Goal: Task Accomplishment & Management: Manage account settings

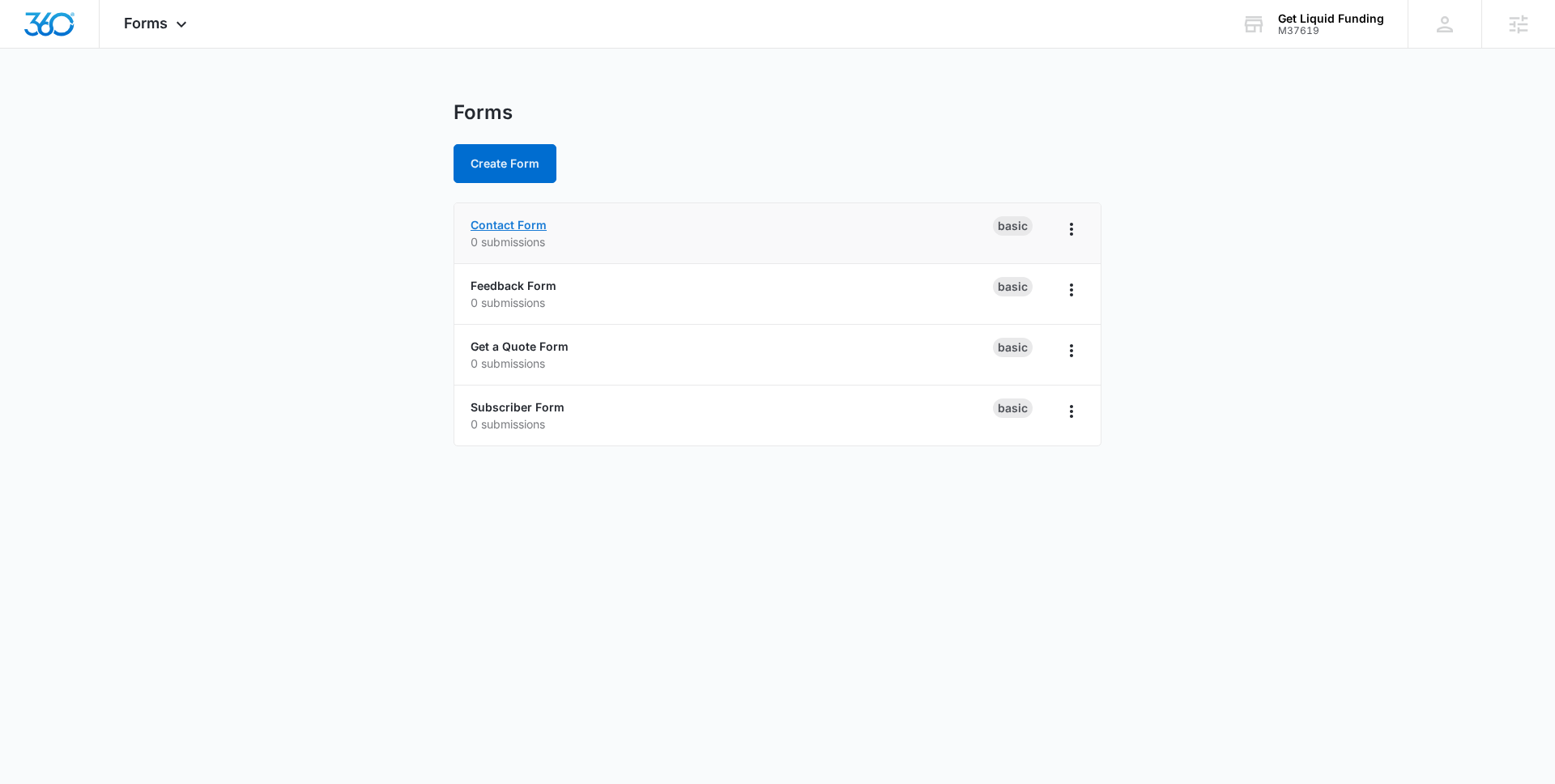
click at [534, 226] on link "Contact Form" at bounding box center [508, 224] width 76 height 14
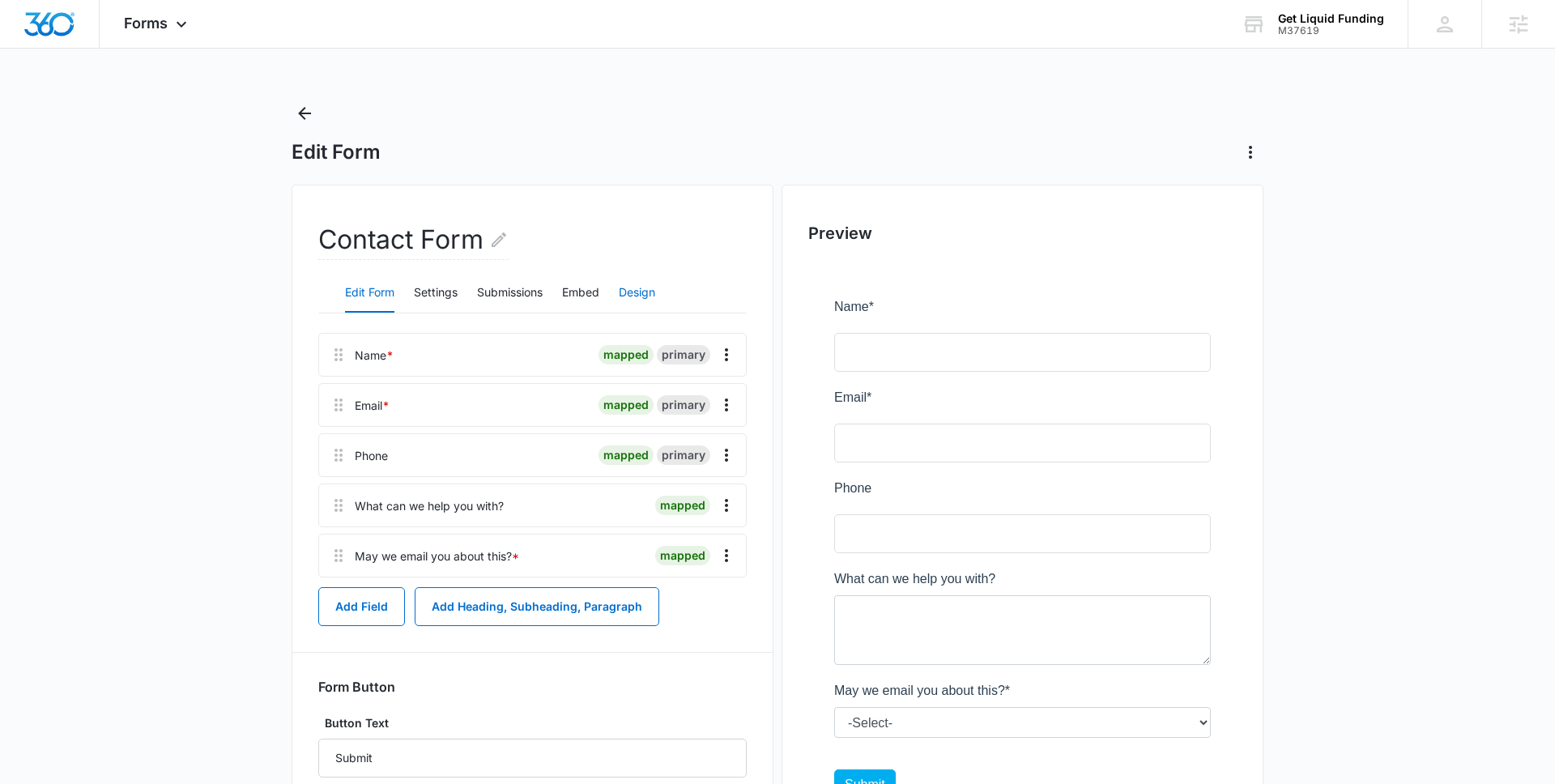
click at [623, 287] on button "Design" at bounding box center [637, 293] width 36 height 39
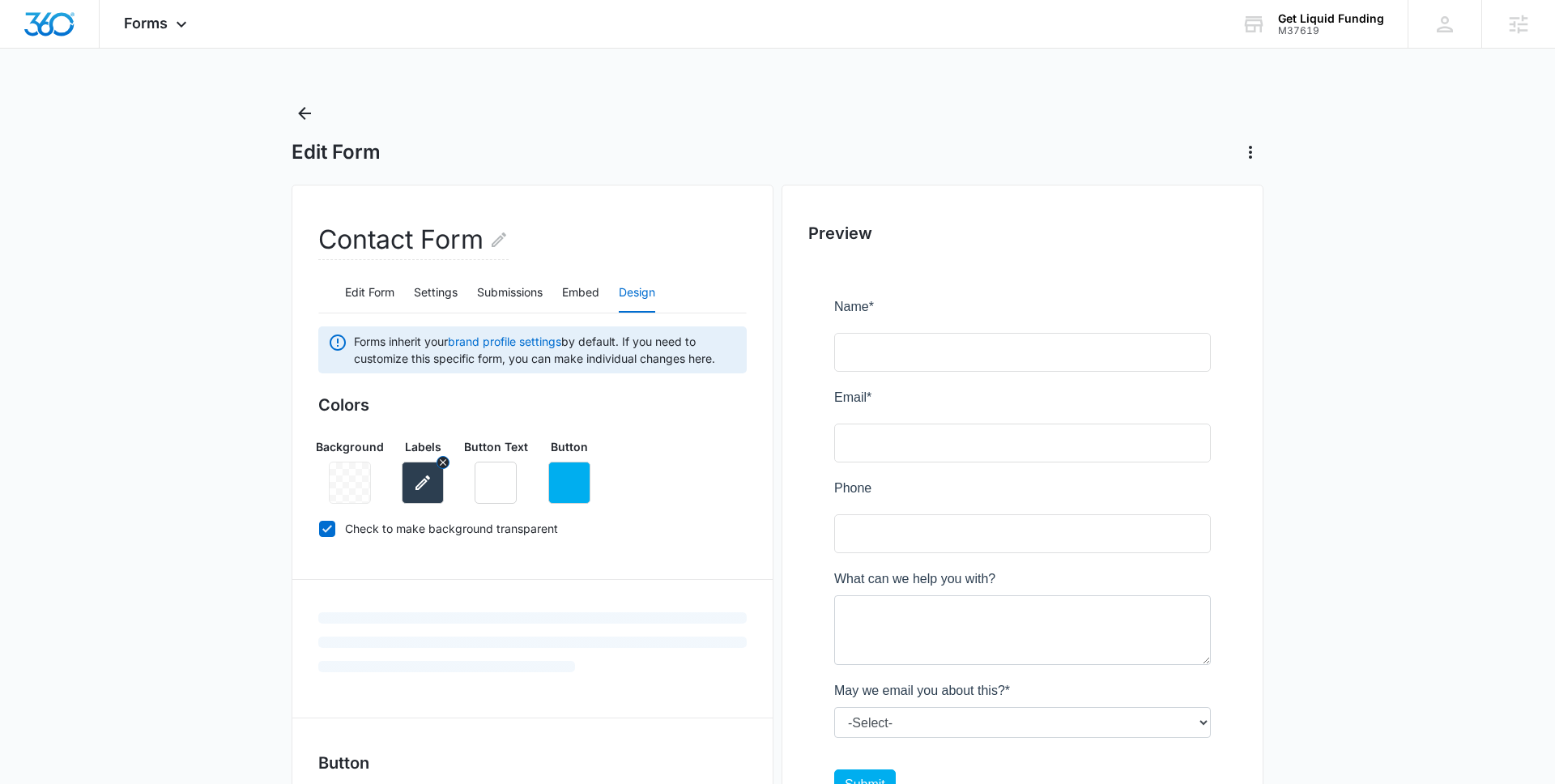
click at [428, 488] on icon "button" at bounding box center [422, 482] width 19 height 19
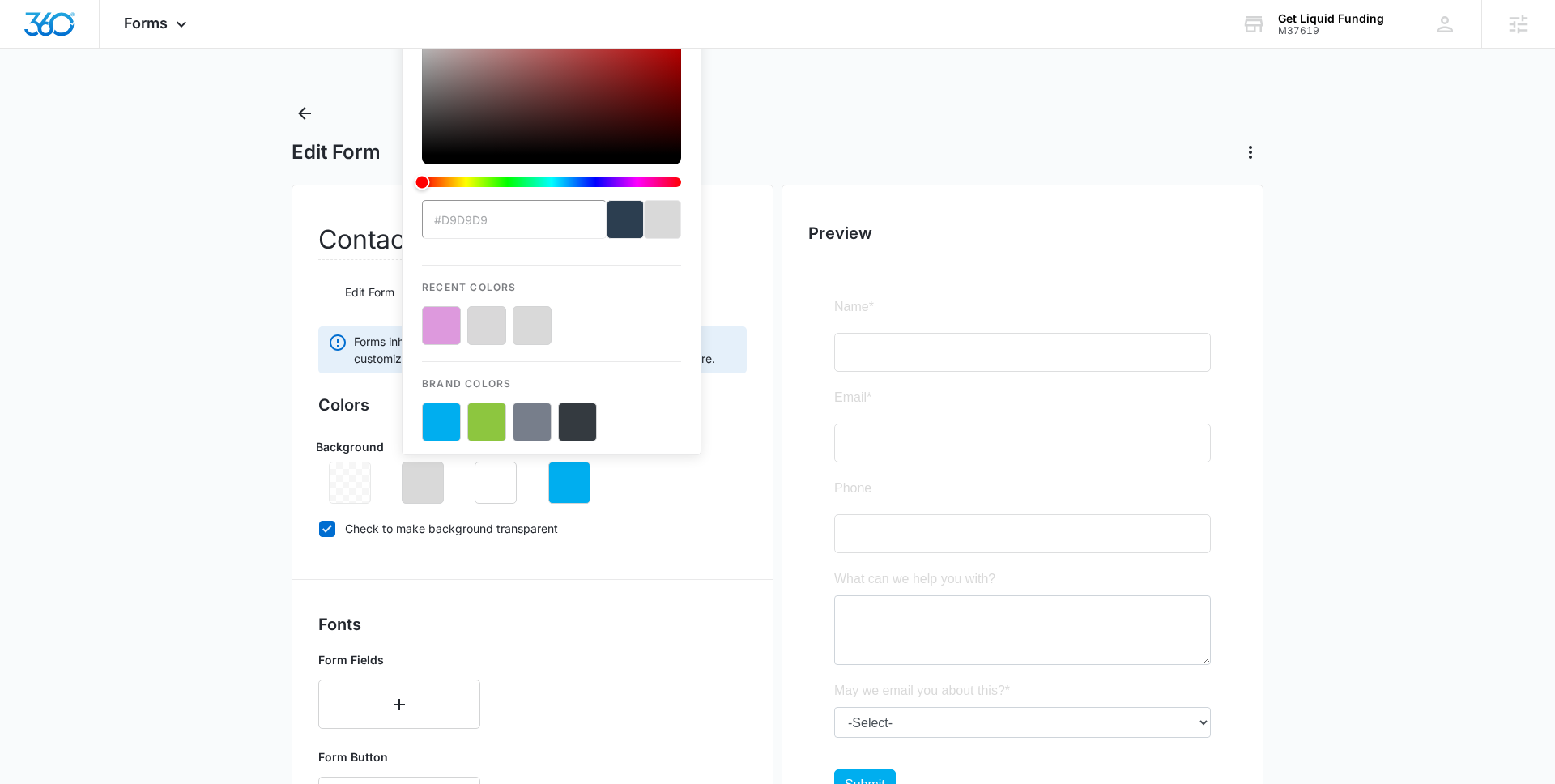
type input "#d9d9d9"
click at [691, 517] on div "Colors Background Labels #d9d9d9 Recent Colors Brand Colors Button Text Button …" at bounding box center [532, 469] width 429 height 154
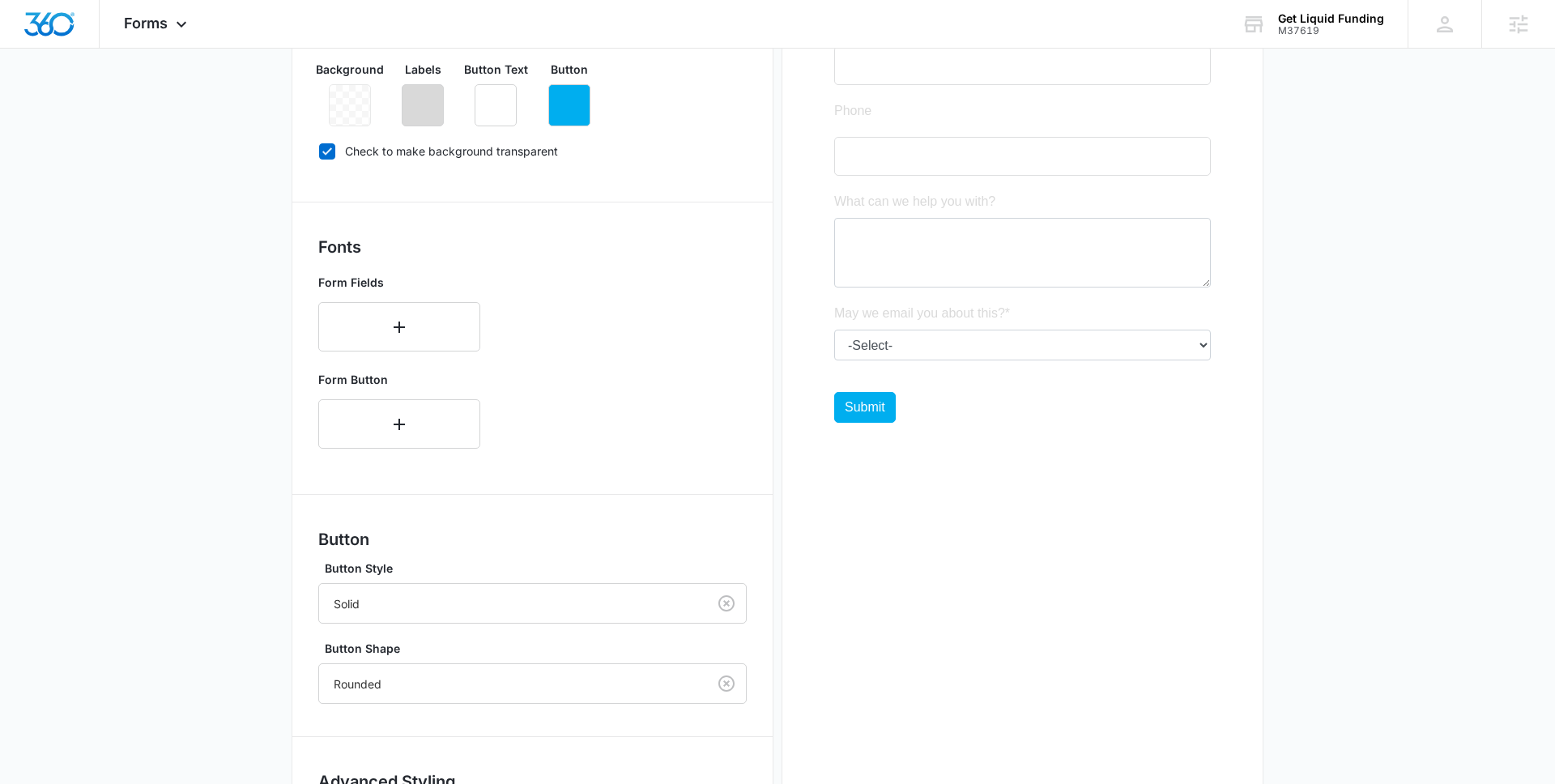
scroll to position [467, 0]
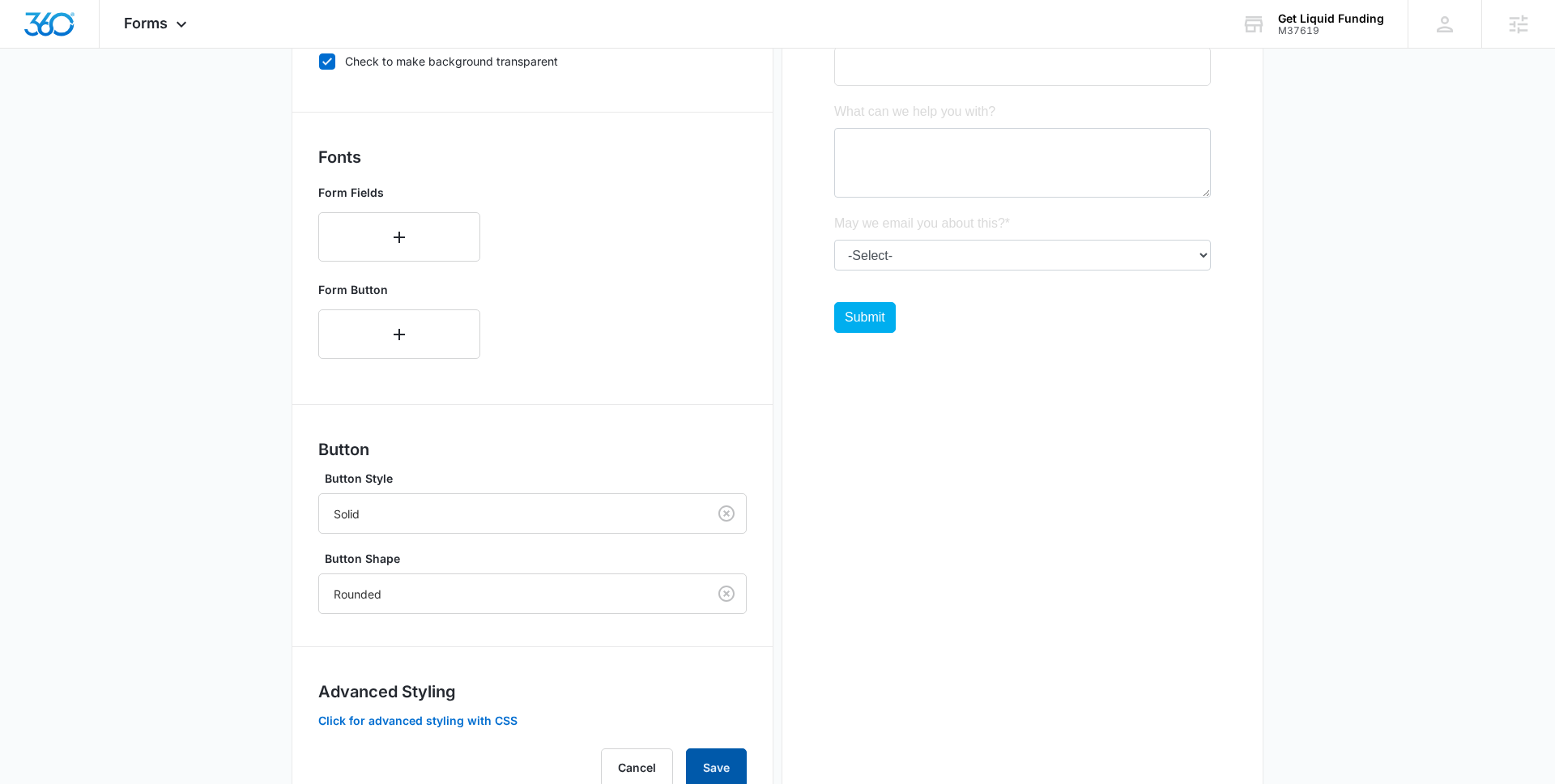
click at [727, 762] on button "Save" at bounding box center [716, 767] width 60 height 39
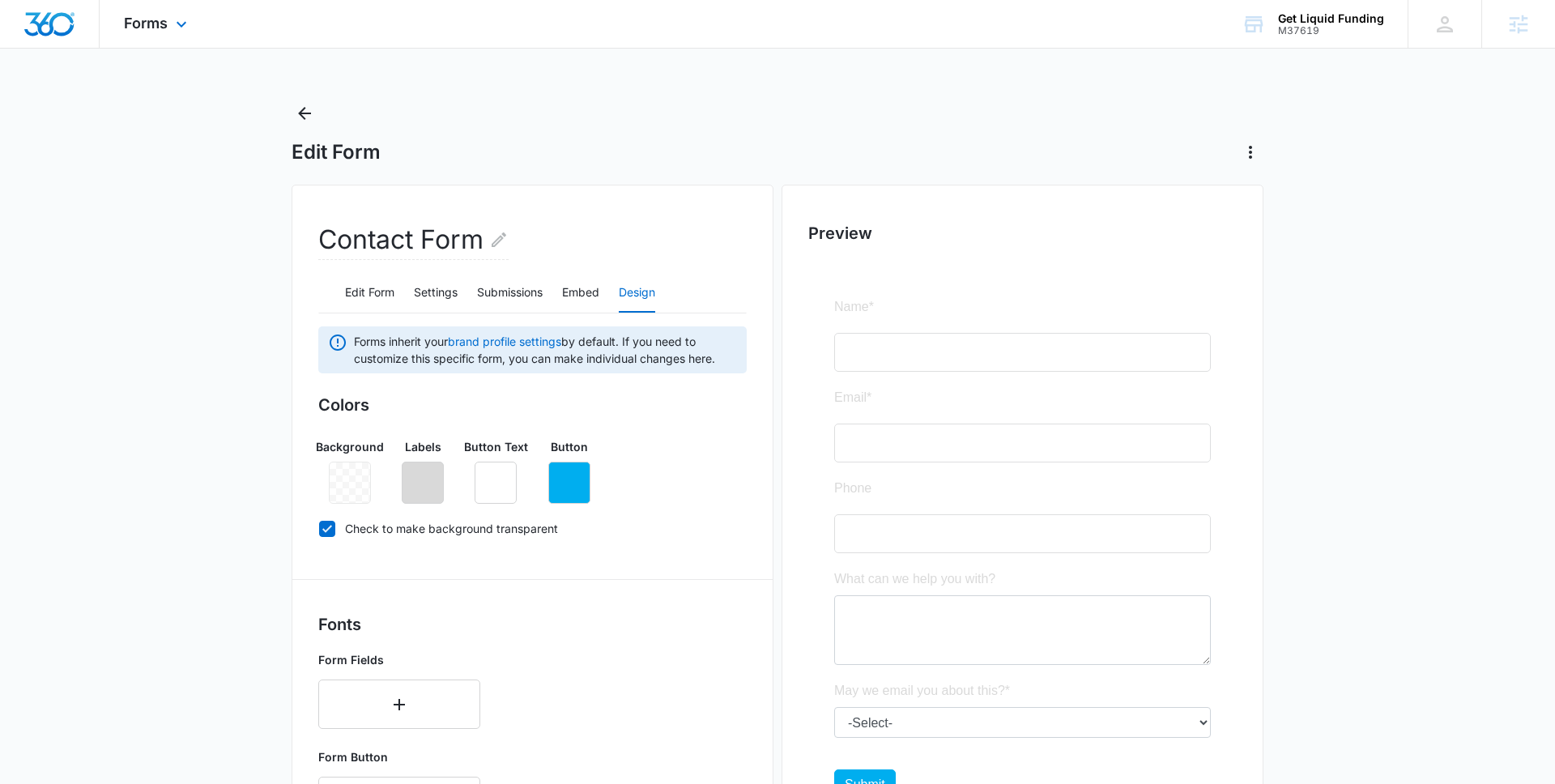
click at [135, 7] on div "Forms Apps Reputation Forms CRM Email Social Content Ads Intelligence Files Bra…" at bounding box center [157, 24] width 116 height 48
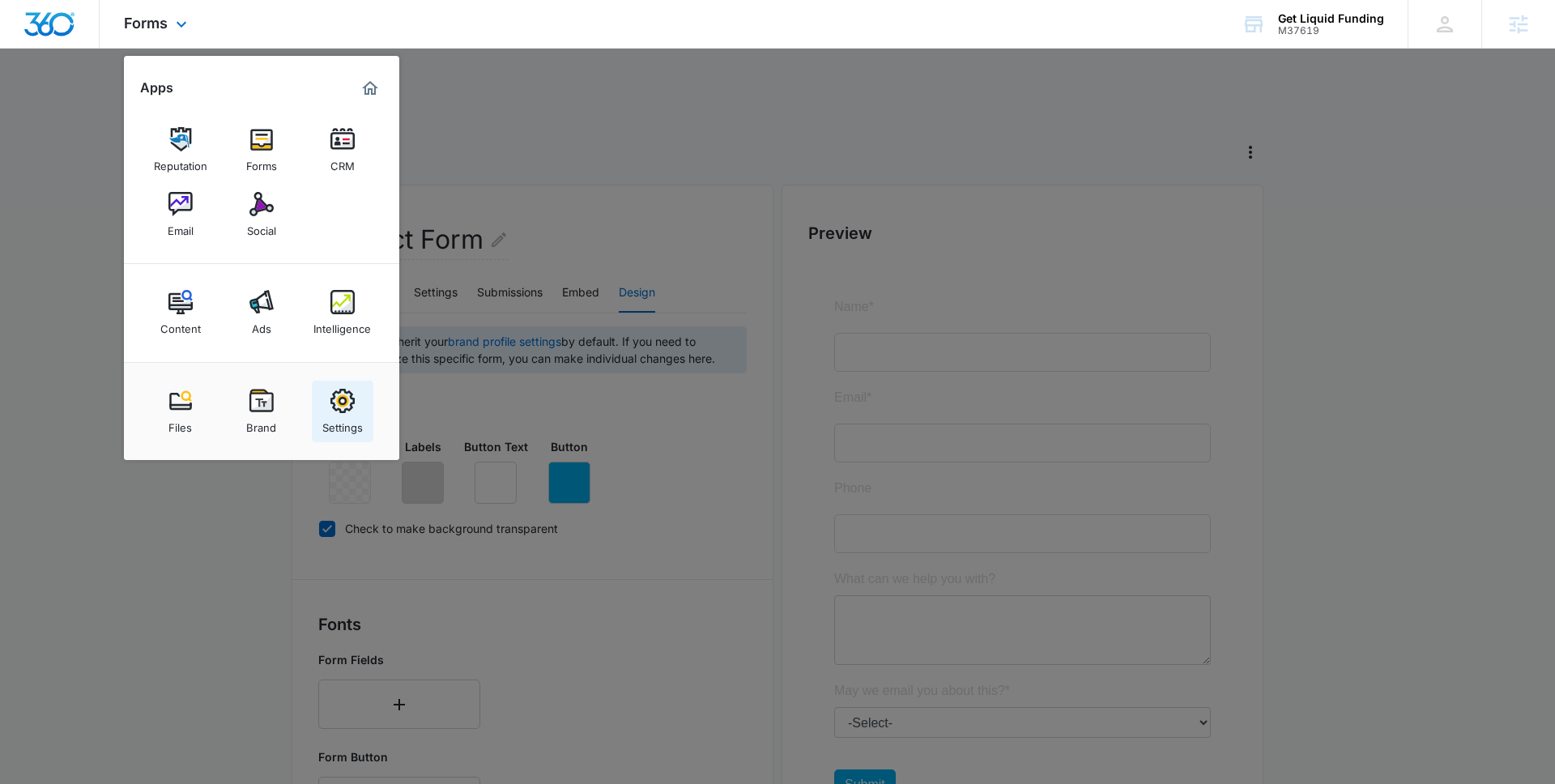
click at [342, 402] on img at bounding box center [342, 401] width 24 height 24
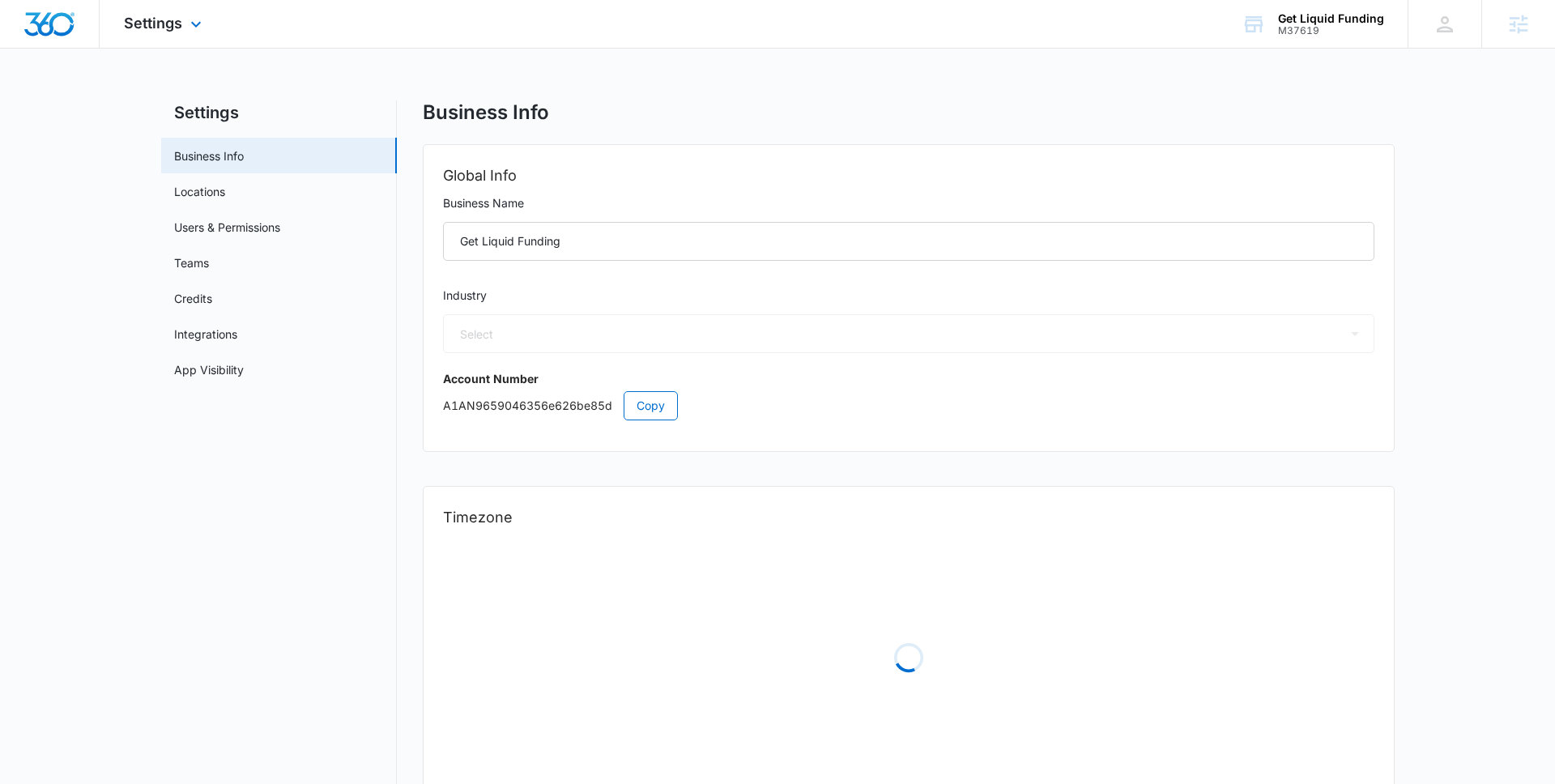
select select "35"
select select "US"
select select "America/New_York"
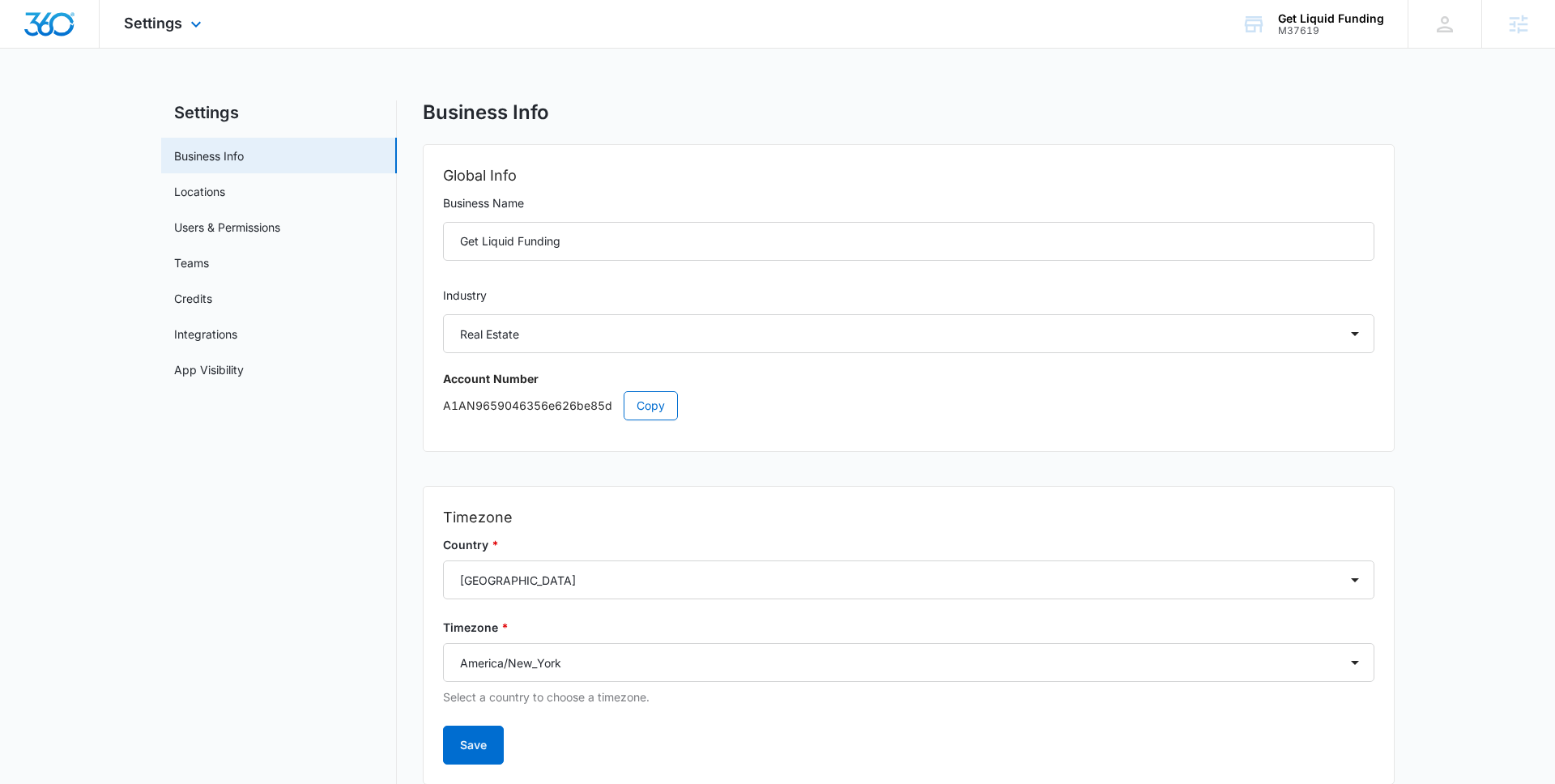
click at [170, 38] on div "Settings Apps Reputation Forms CRM Email Social Content Ads Intelligence Files …" at bounding box center [165, 24] width 131 height 48
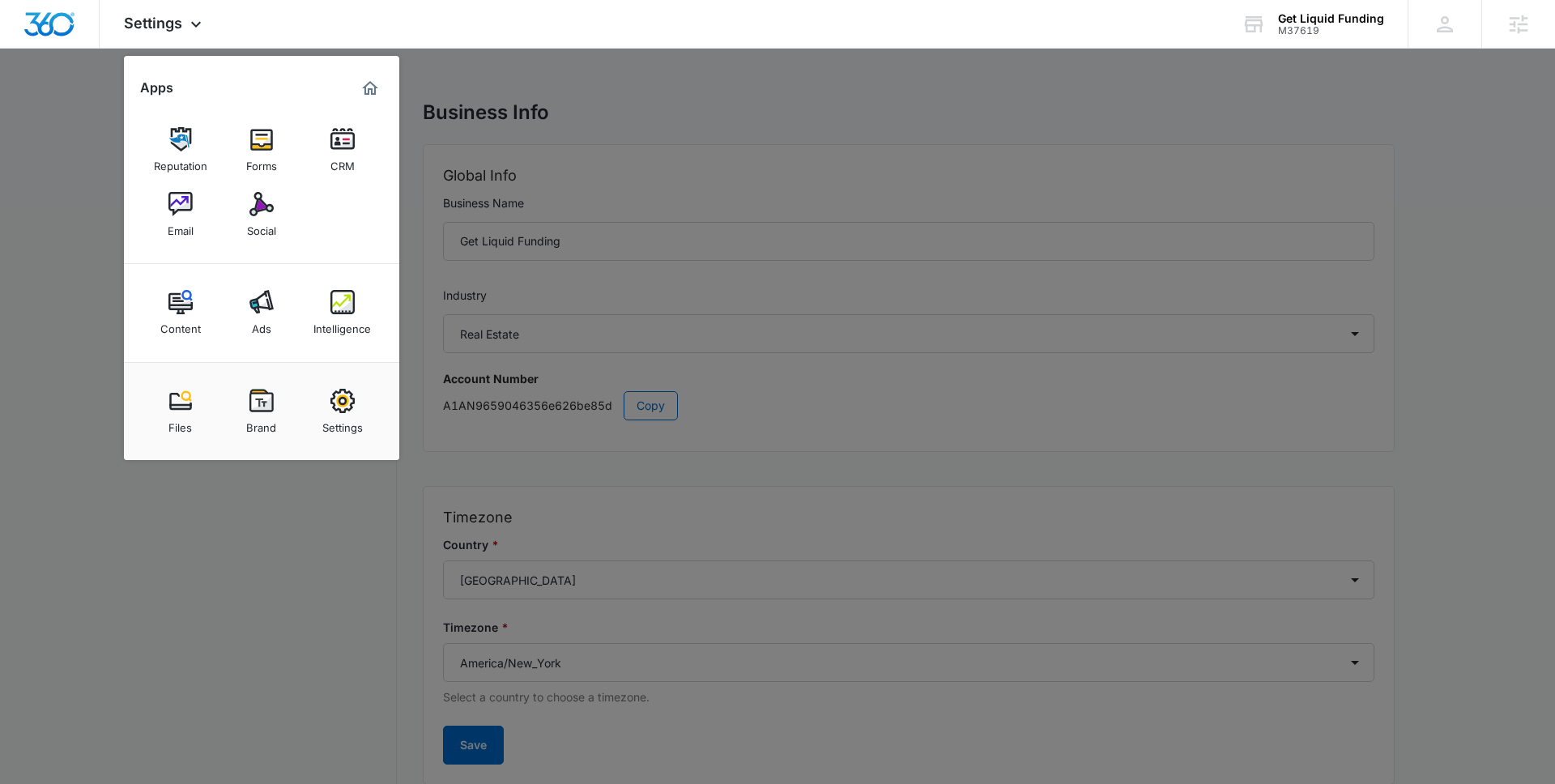
click at [631, 84] on div at bounding box center [778, 392] width 1555 height 784
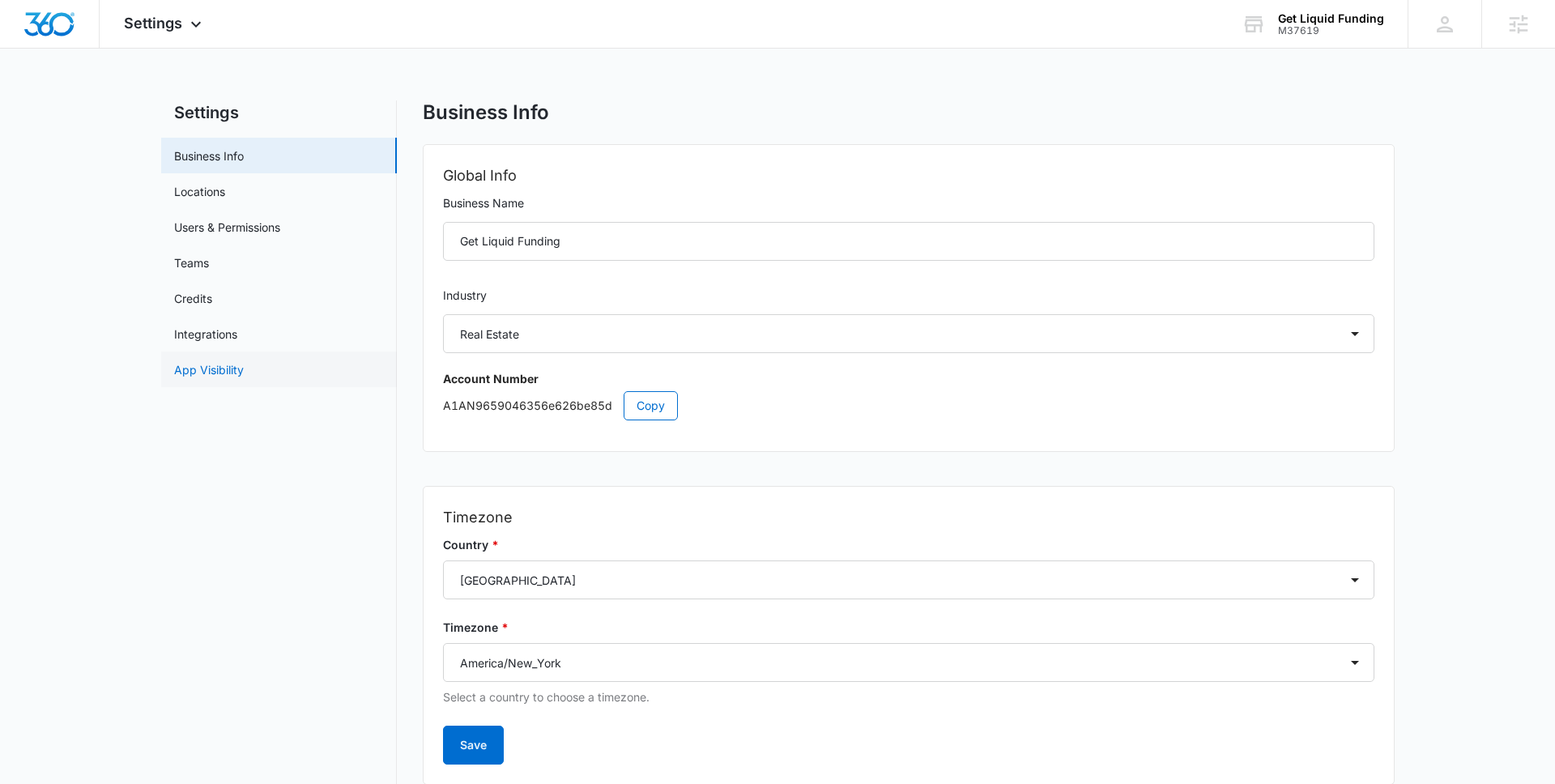
click at [209, 378] on link "App Visibility" at bounding box center [209, 369] width 70 height 17
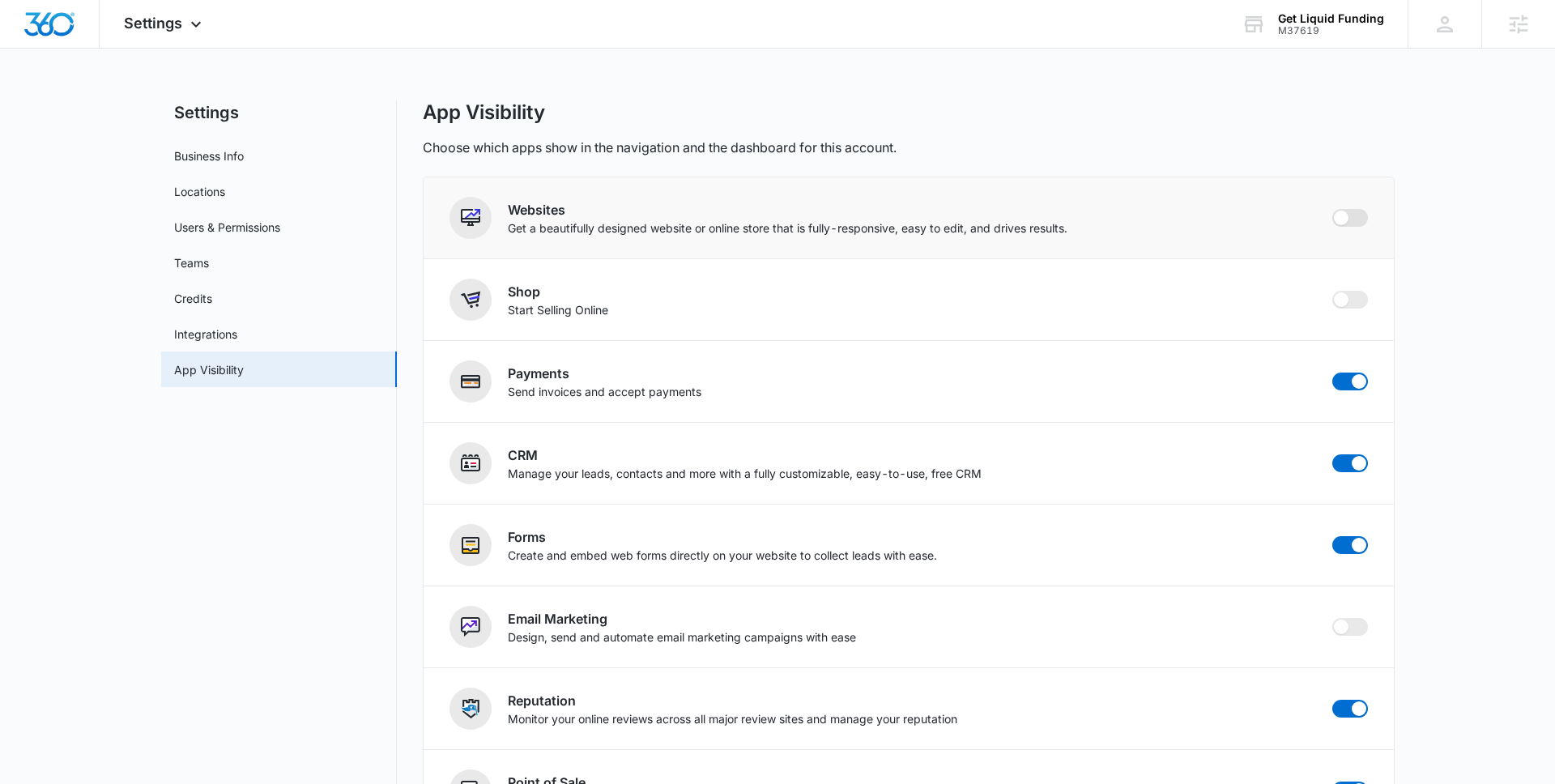
click at [1346, 219] on span at bounding box center [1341, 218] width 15 height 15
click at [1332, 209] on input "checkbox" at bounding box center [1331, 208] width 1 height 1
checkbox input "true"
click at [177, 37] on div "Settings Apps Reputation Websites Forms CRM Email Social Content Ads Intelligen…" at bounding box center [165, 24] width 131 height 48
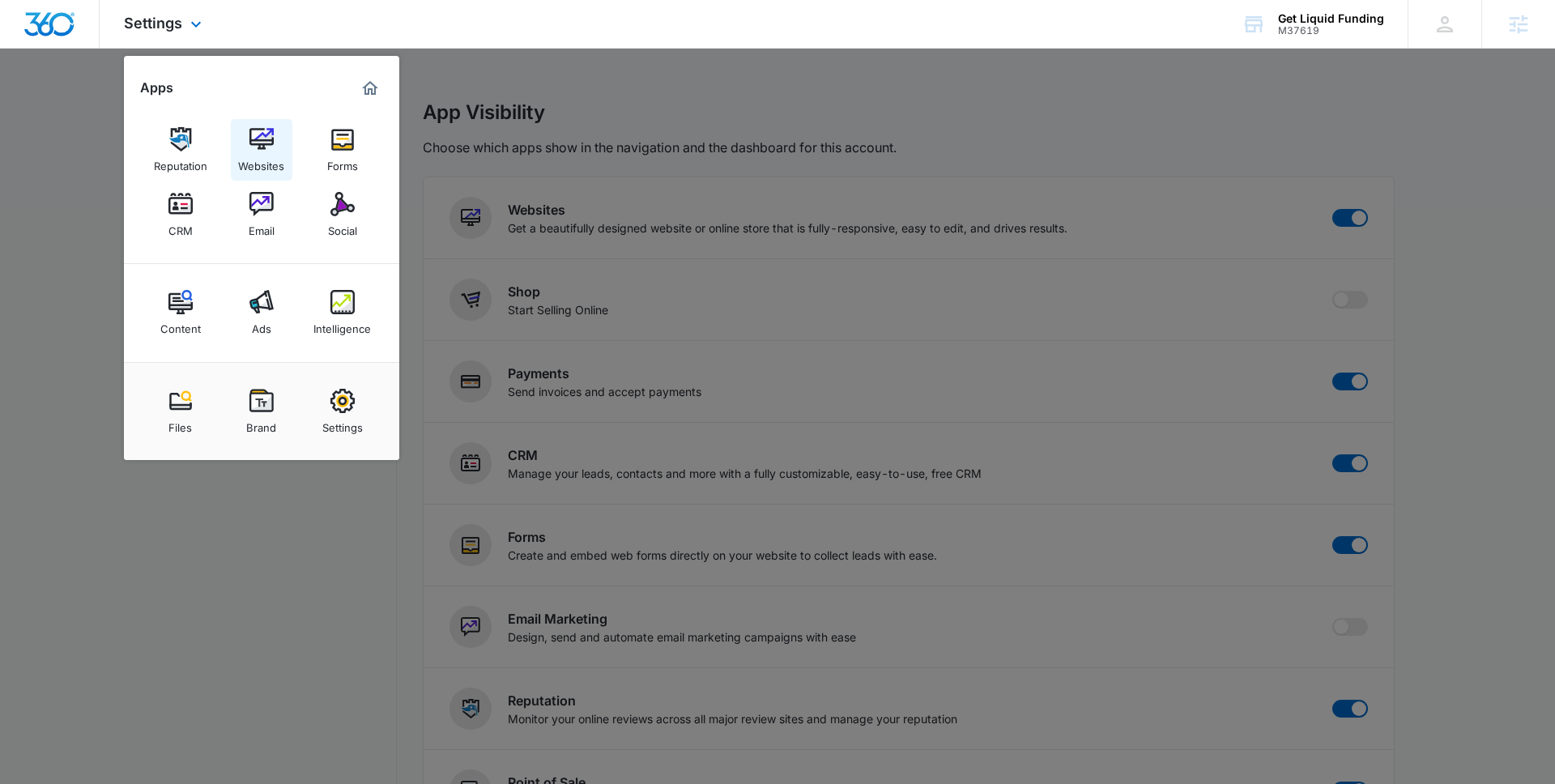
click at [262, 128] on img at bounding box center [261, 139] width 24 height 24
